Goal: Transaction & Acquisition: Purchase product/service

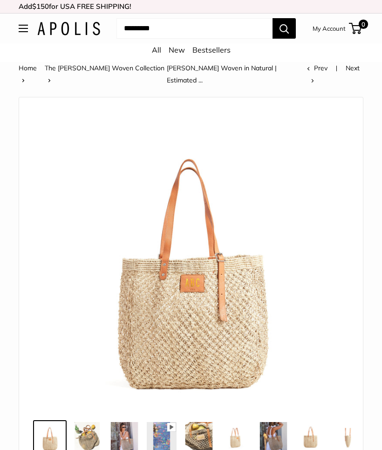
click at [86, 428] on img at bounding box center [87, 437] width 30 height 30
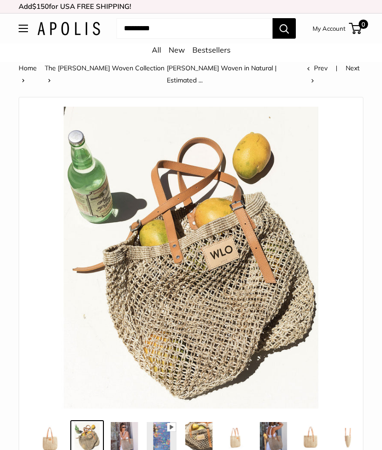
click at [126, 424] on img at bounding box center [125, 437] width 30 height 30
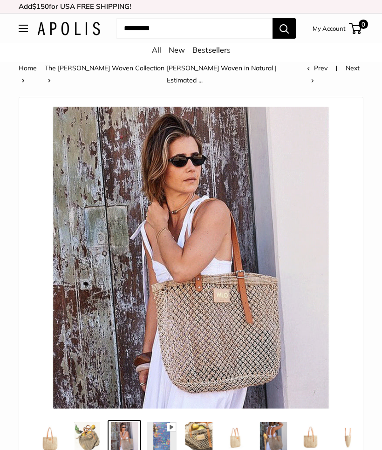
click at [201, 423] on img at bounding box center [199, 437] width 30 height 30
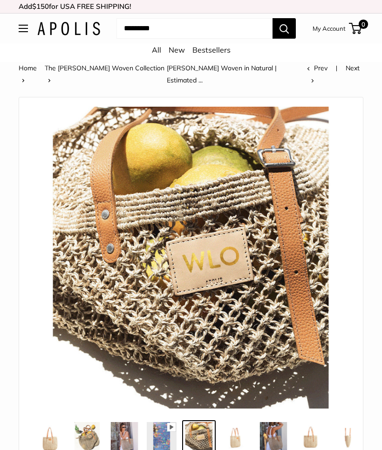
click at [242, 422] on img at bounding box center [236, 437] width 30 height 30
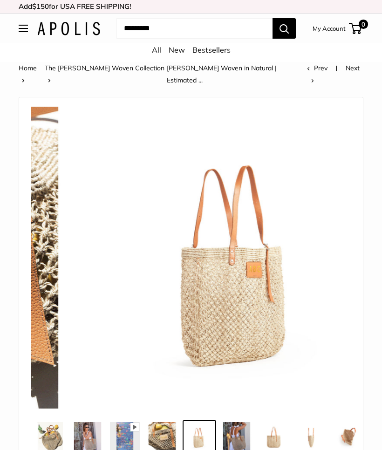
scroll to position [0, 37]
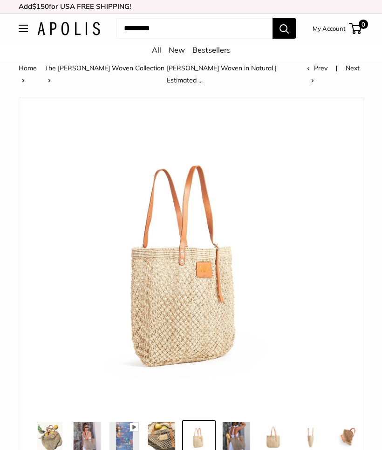
click at [246, 422] on img at bounding box center [236, 437] width 30 height 30
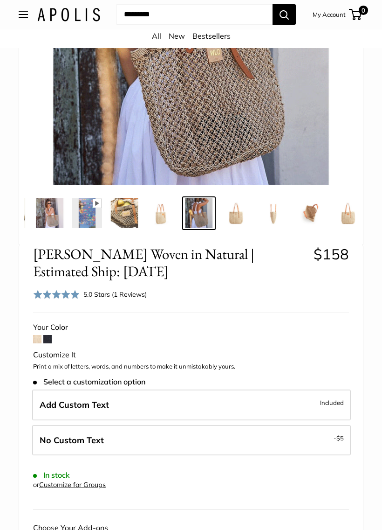
scroll to position [224, 0]
click at [131, 289] on div "5.0 Stars (1 Reviews)" at bounding box center [114, 294] width 63 height 10
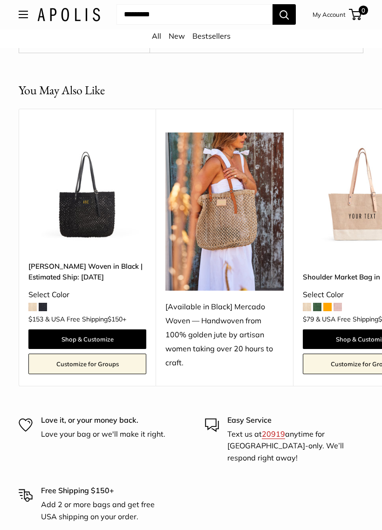
scroll to position [2097, 0]
click at [36, 303] on span at bounding box center [32, 307] width 8 height 8
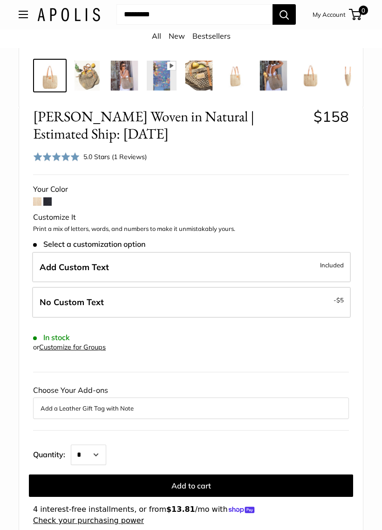
scroll to position [350, 0]
click at [38, 200] on span at bounding box center [37, 201] width 8 height 8
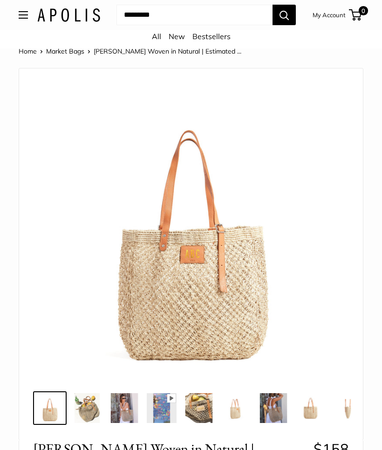
scroll to position [9, 0]
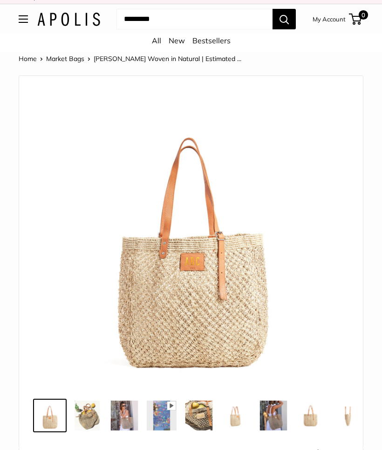
click at [218, 294] on img at bounding box center [191, 236] width 302 height 302
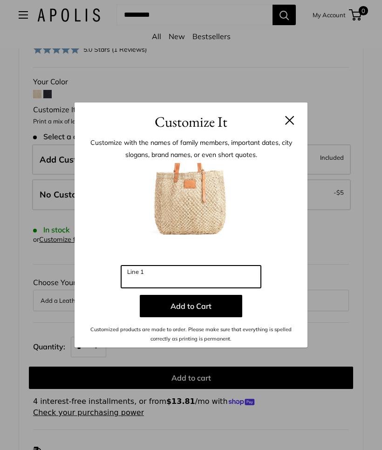
click at [193, 272] on input "Line 1" at bounding box center [191, 277] width 140 height 22
type input "***"
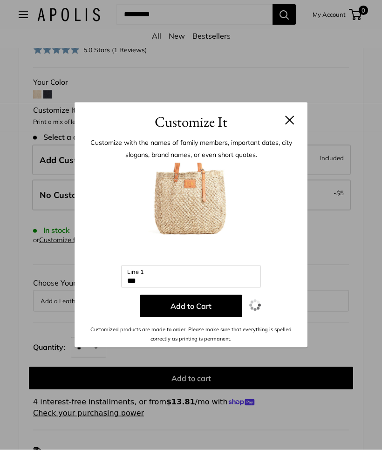
click at [211, 303] on button "Add to Cart" at bounding box center [191, 306] width 103 height 22
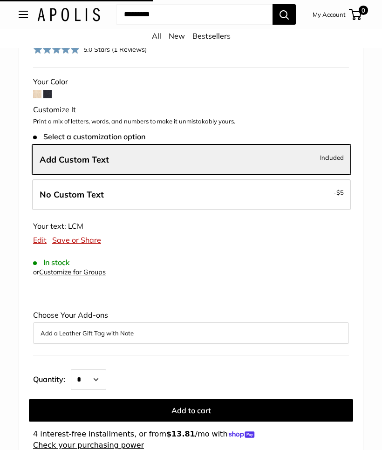
scroll to position [457, 0]
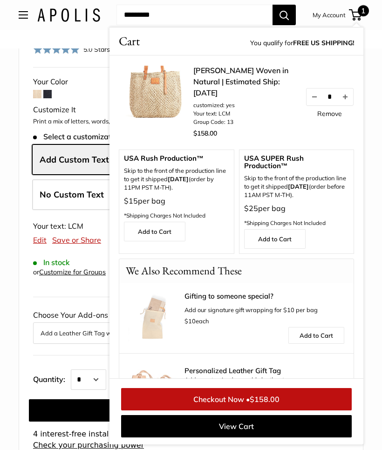
click at [363, 11] on span "1" at bounding box center [363, 10] width 11 height 11
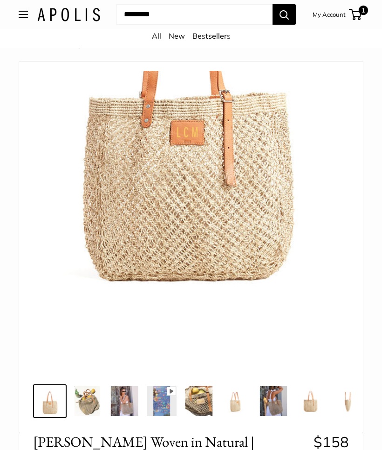
scroll to position [0, 0]
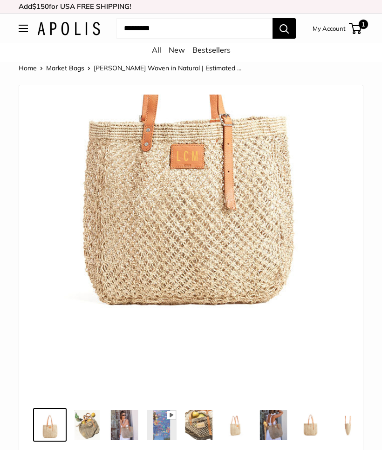
click at [245, 218] on img at bounding box center [191, 246] width 302 height 302
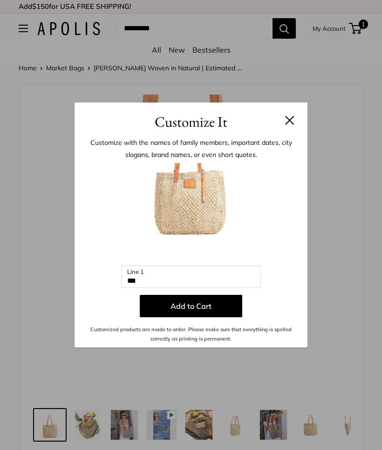
click at [290, 120] on button at bounding box center [289, 120] width 9 height 9
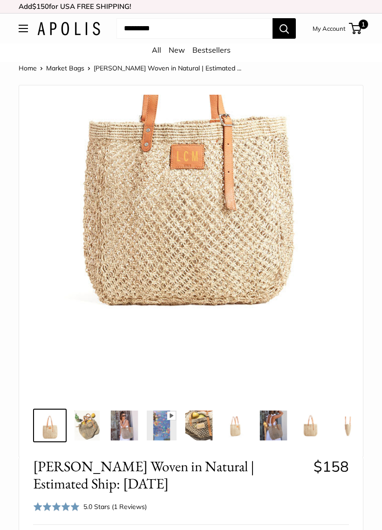
click at [124, 429] on img at bounding box center [125, 425] width 30 height 30
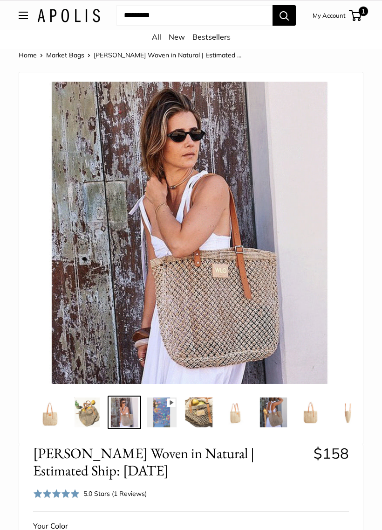
scroll to position [13, 0]
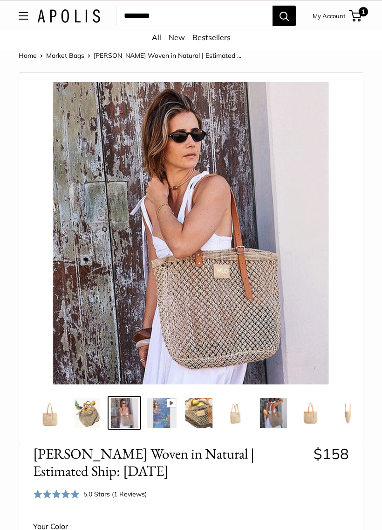
click at [341, 411] on img at bounding box center [348, 413] width 30 height 30
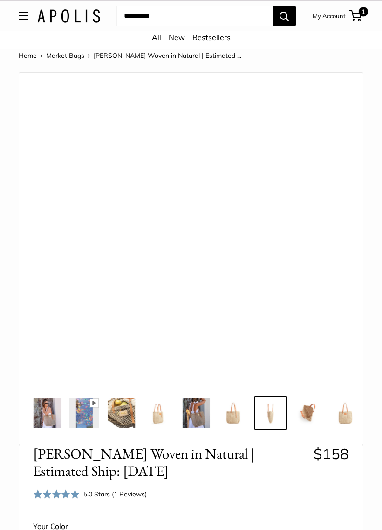
scroll to position [0, 90]
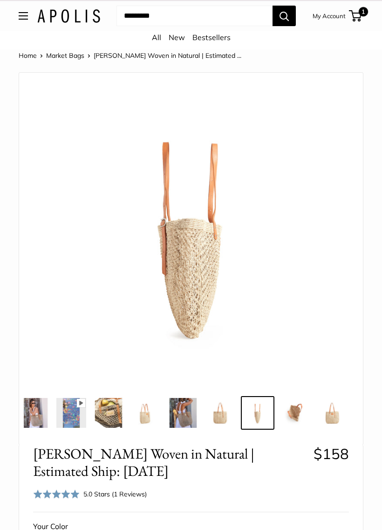
click at [295, 416] on img at bounding box center [295, 413] width 30 height 30
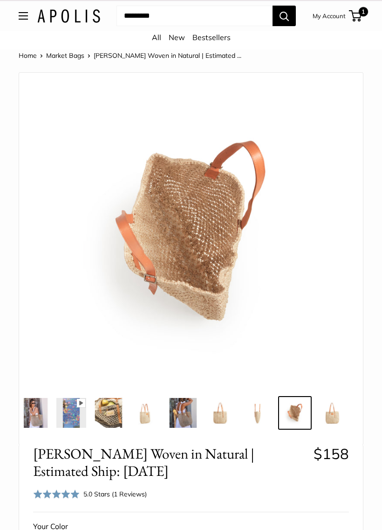
click at [258, 414] on img at bounding box center [258, 413] width 30 height 30
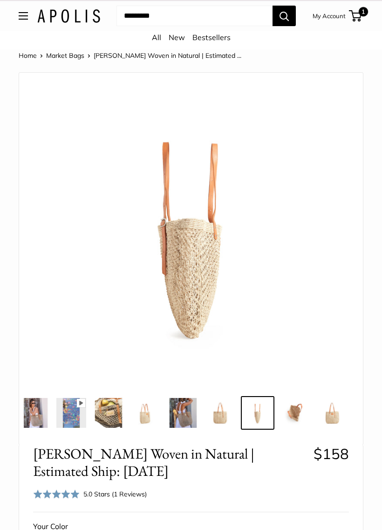
click at [189, 420] on img at bounding box center [183, 413] width 30 height 30
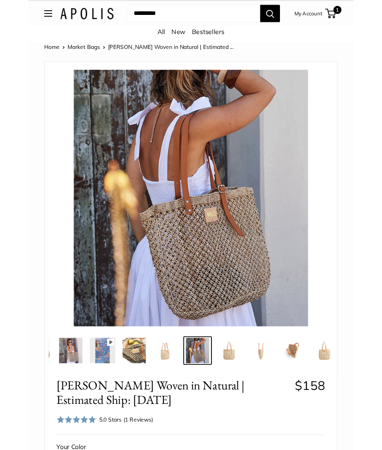
scroll to position [0, 0]
